Goal: Task Accomplishment & Management: Manage account settings

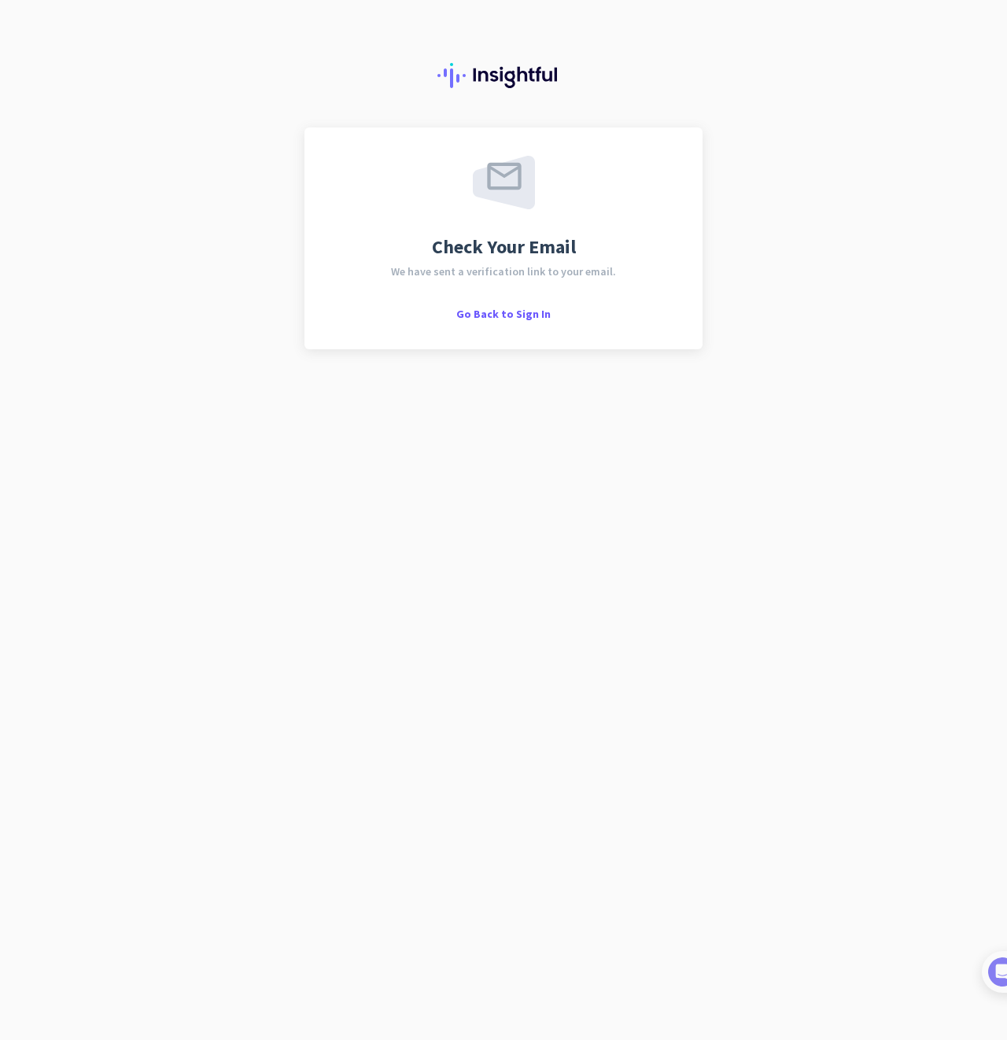
click at [740, 105] on div at bounding box center [503, 63] width 1007 height 127
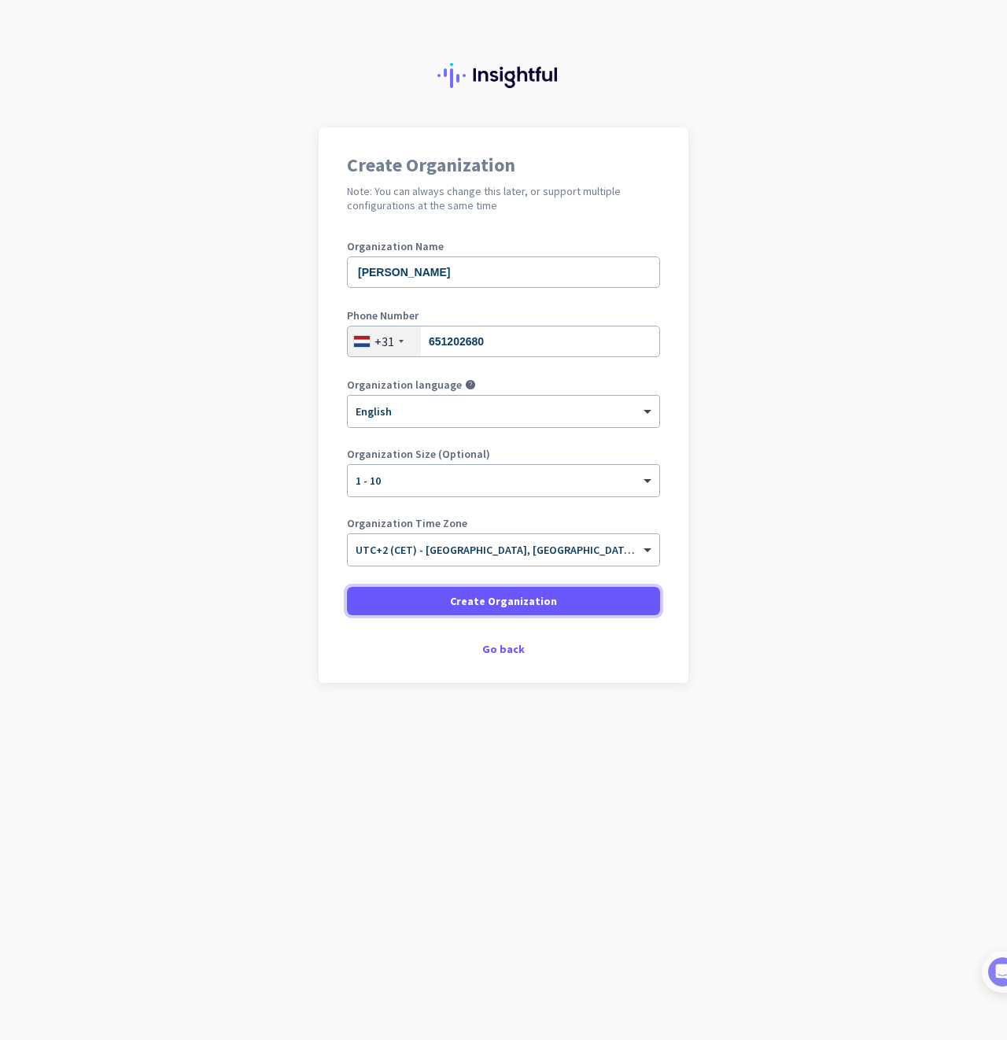
click at [482, 597] on span "Create Organization" at bounding box center [503, 601] width 107 height 16
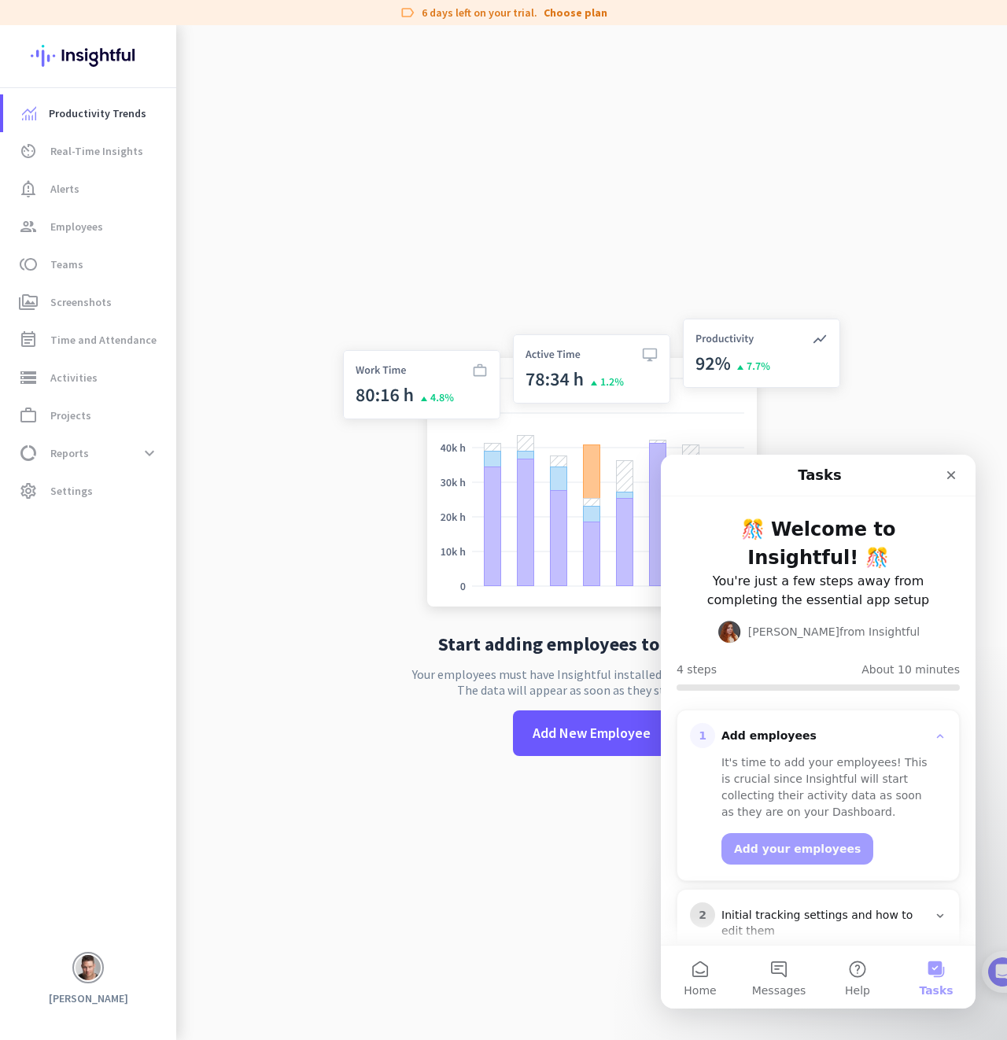
click at [868, 908] on div "Initial tracking settings and how to edit them" at bounding box center [825, 923] width 206 height 31
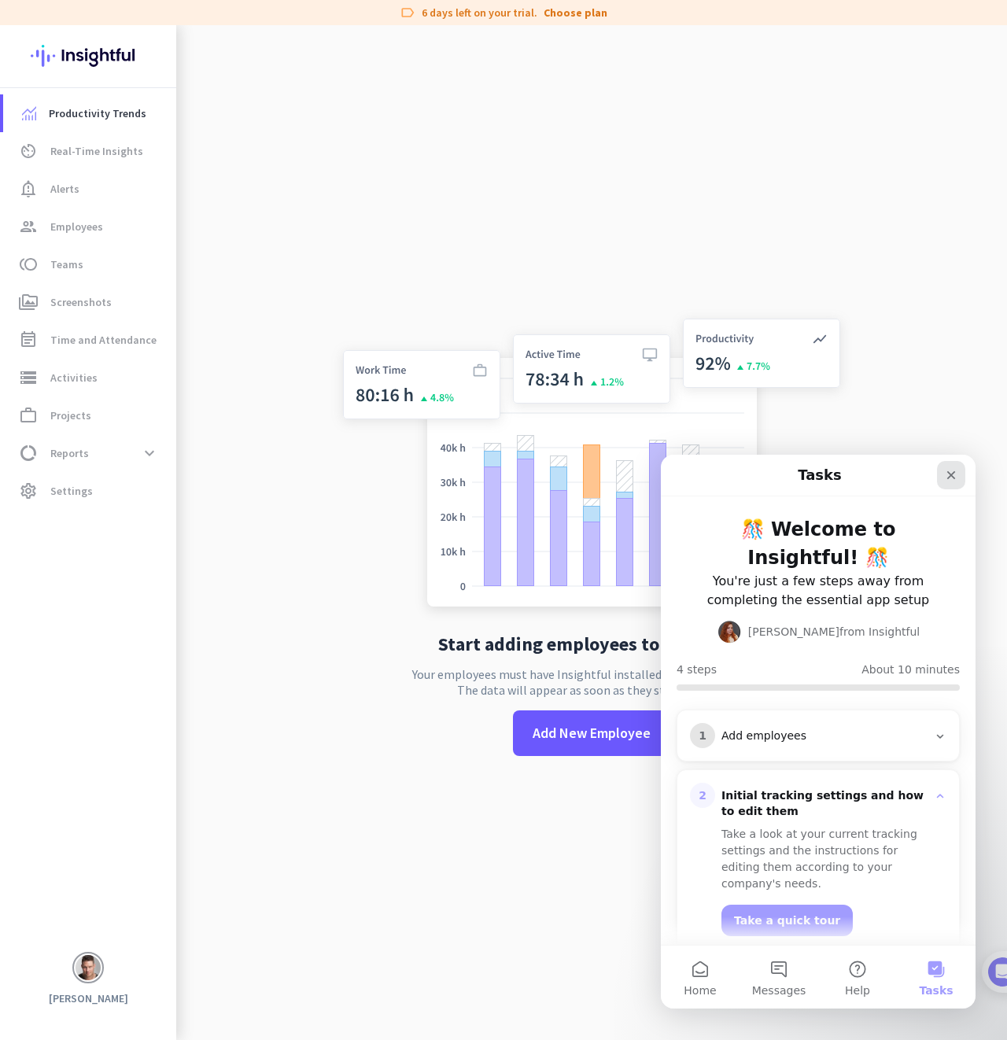
click at [950, 475] on icon "Close" at bounding box center [951, 475] width 9 height 9
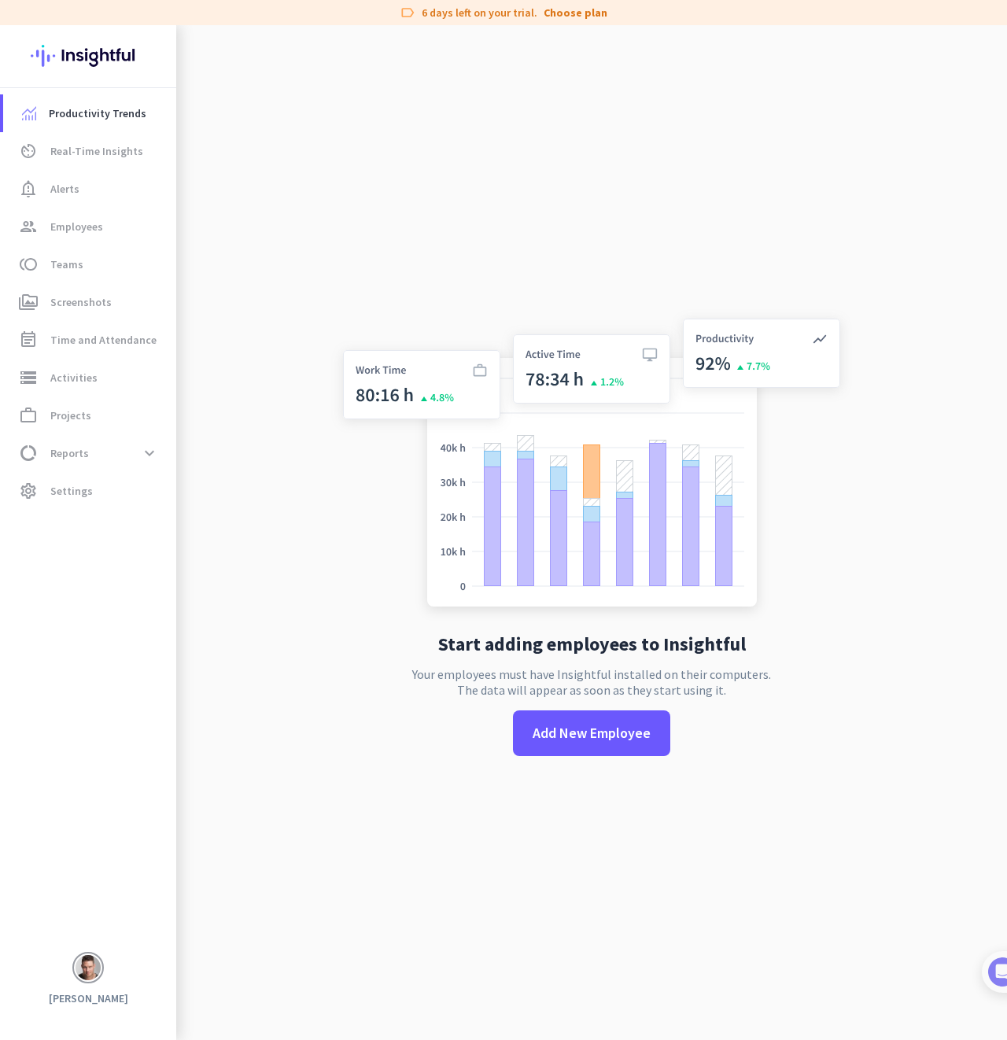
scroll to position [3, 0]
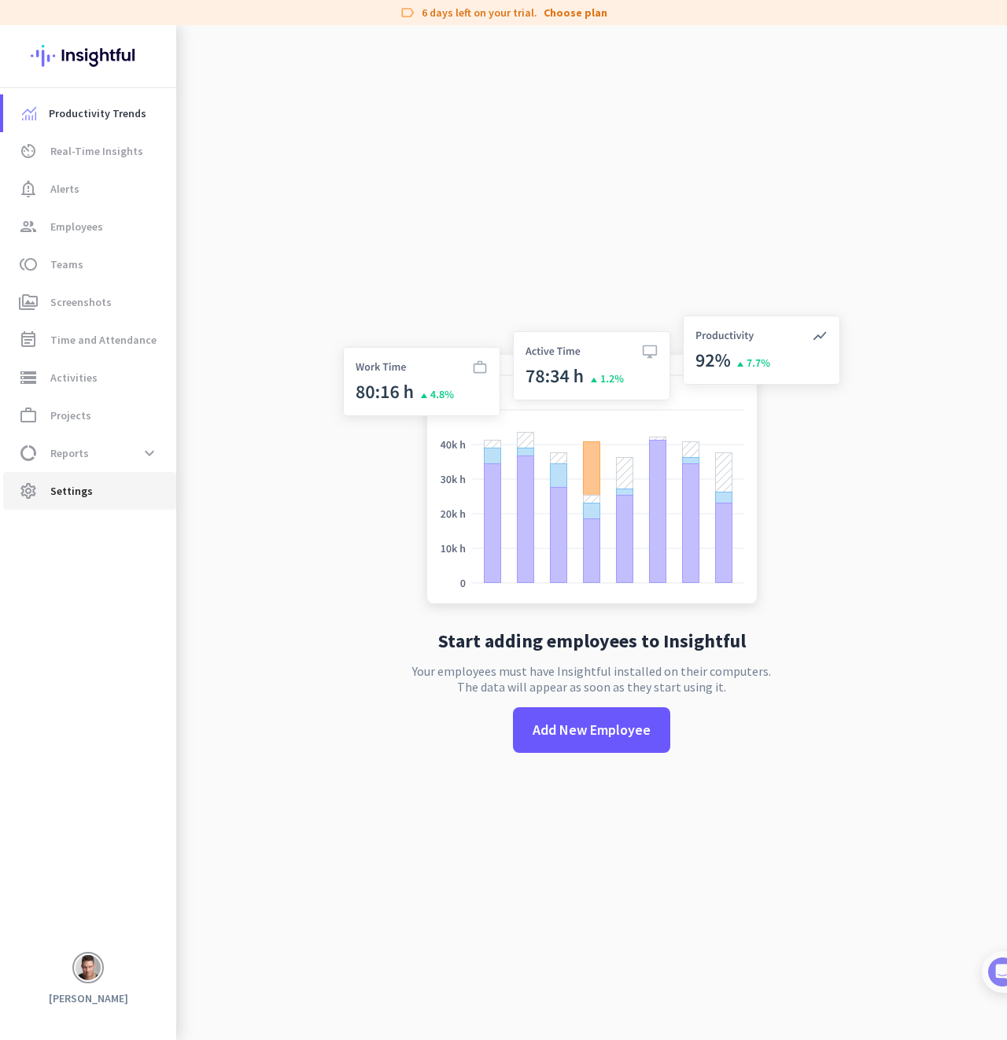
click at [98, 484] on span "settings Settings" at bounding box center [90, 491] width 148 height 19
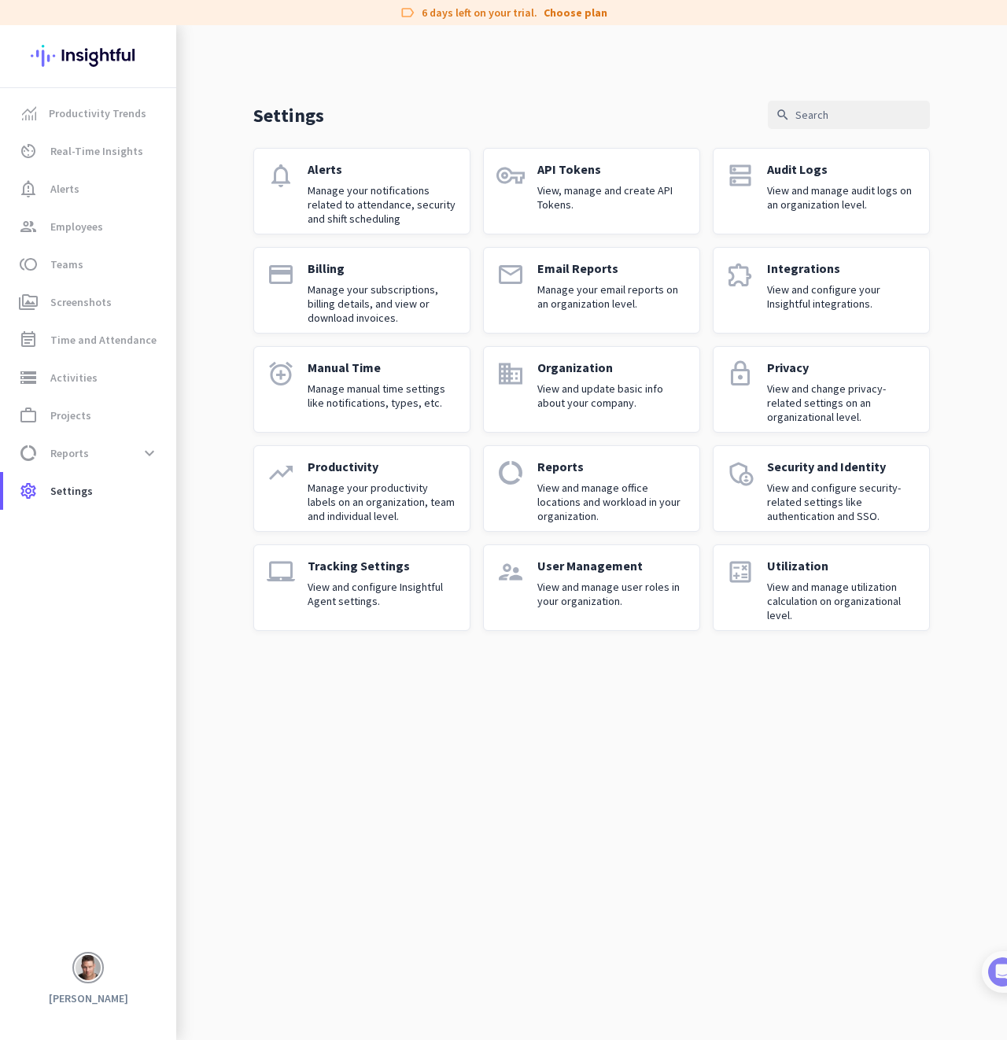
click at [393, 199] on p "Manage your notifications related to attendance, security and shift scheduling" at bounding box center [383, 204] width 150 height 42
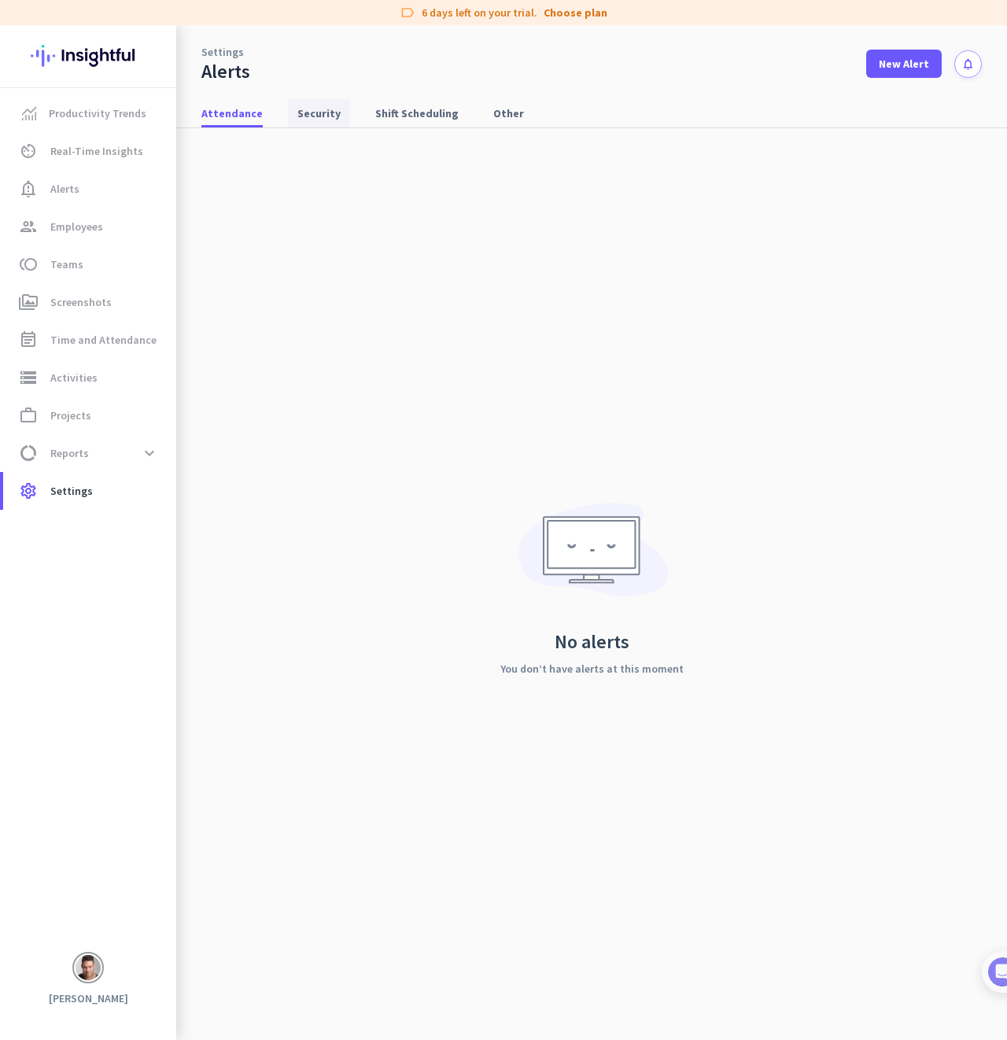
click at [324, 115] on span "Security" at bounding box center [318, 113] width 43 height 16
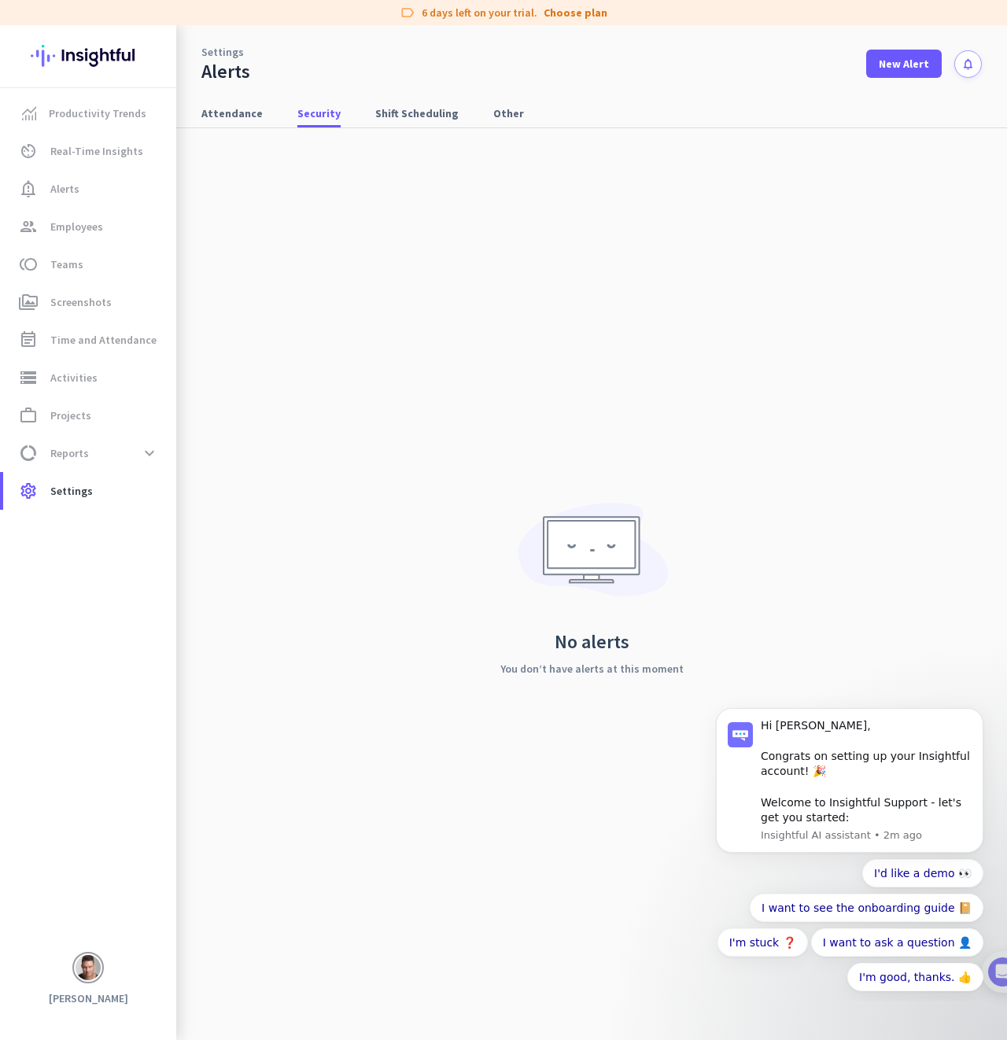
click at [83, 969] on img at bounding box center [88, 967] width 25 height 25
click at [189, 853] on span "Personal Settings" at bounding box center [174, 856] width 95 height 14
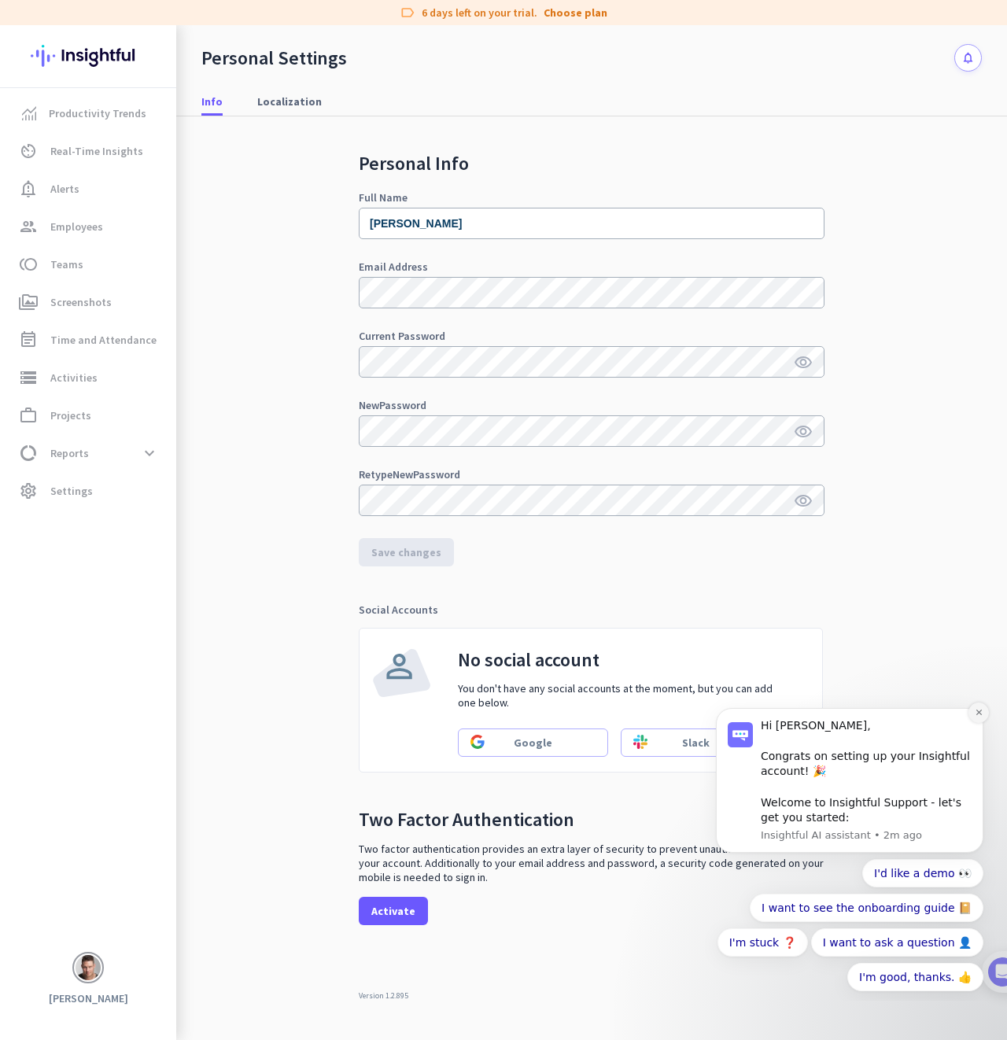
click at [977, 708] on icon "Dismiss notification" at bounding box center [979, 712] width 9 height 9
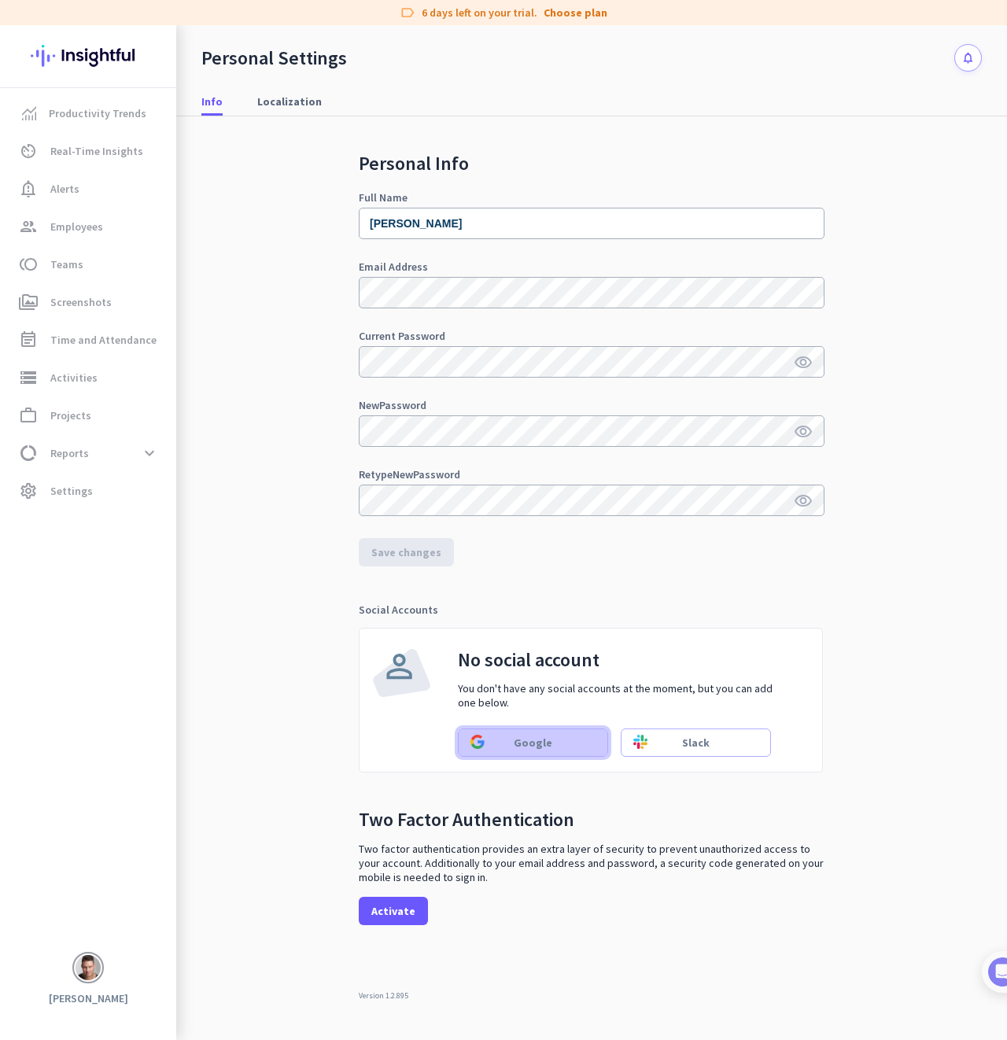
click at [537, 732] on span at bounding box center [533, 743] width 149 height 38
